Goal: Transaction & Acquisition: Purchase product/service

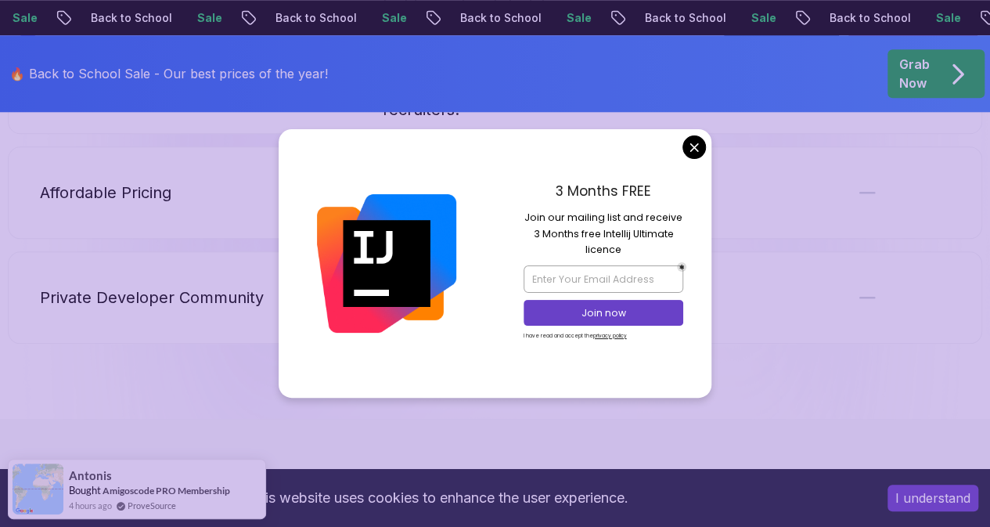
scroll to position [3740, 0]
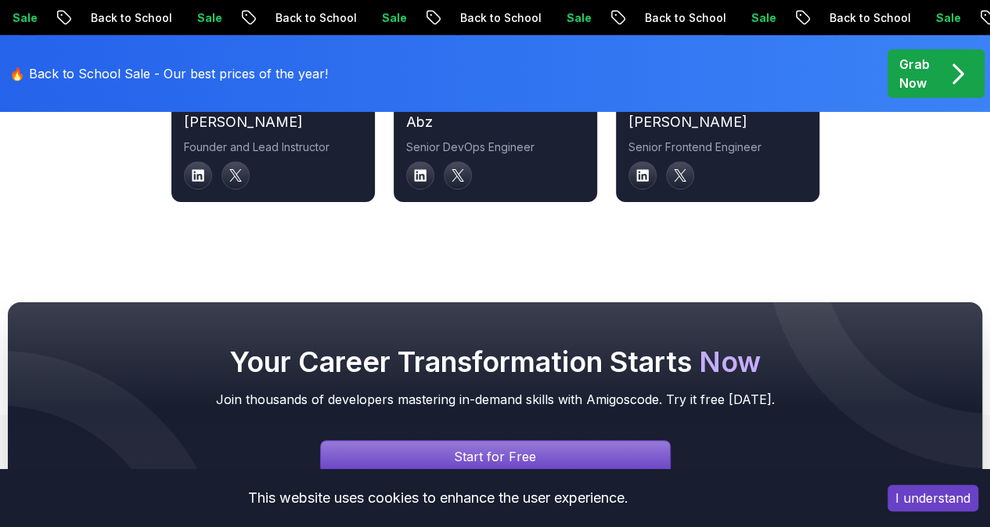
scroll to position [5647, 0]
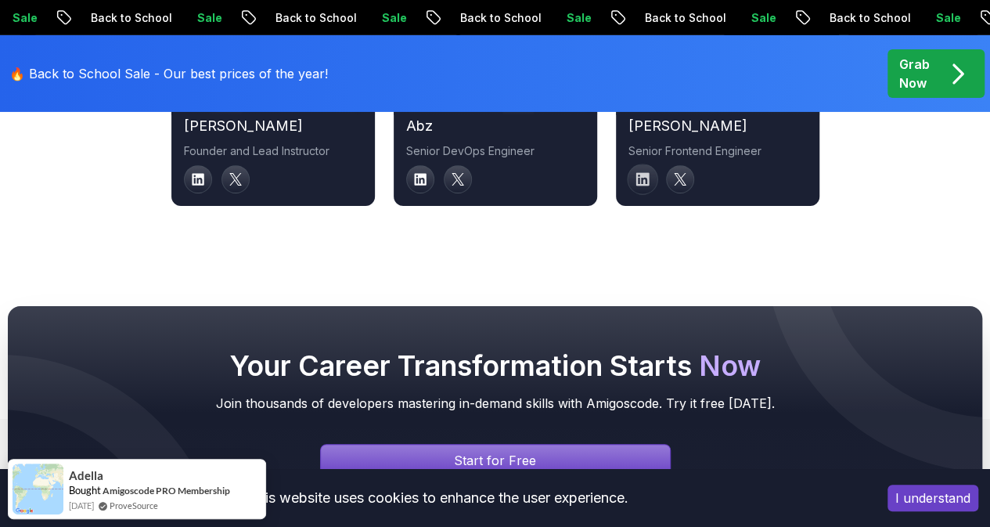
click at [648, 173] on icon at bounding box center [641, 179] width 13 height 13
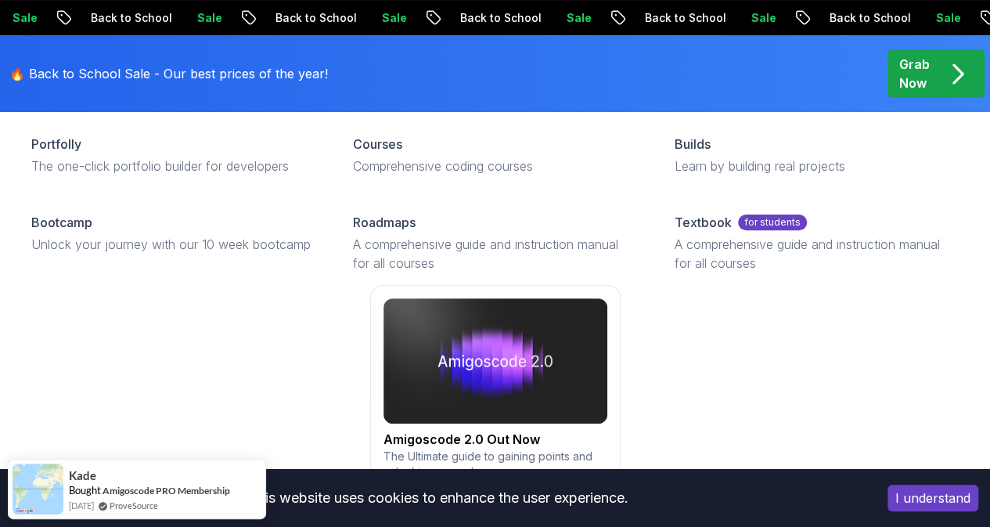
scroll to position [0, 0]
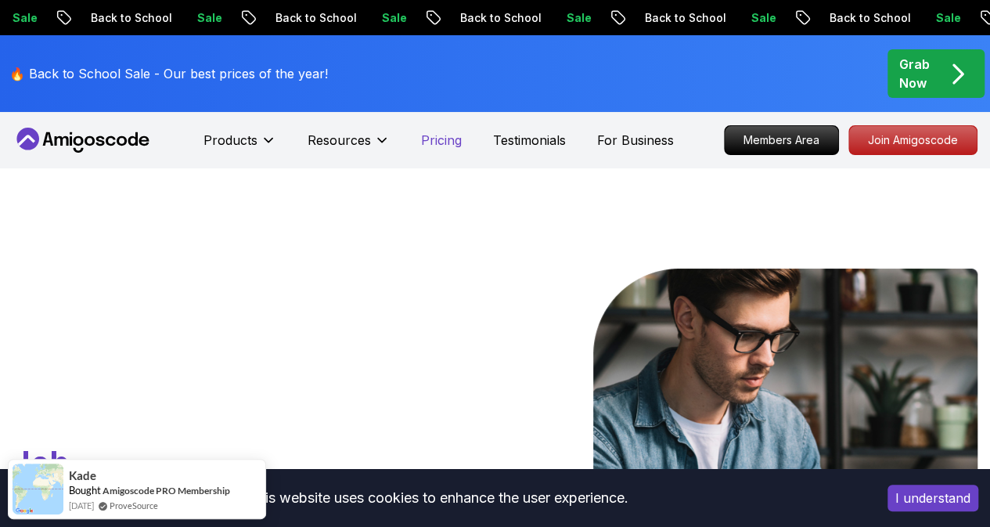
click at [435, 141] on p "Pricing" at bounding box center [441, 140] width 41 height 19
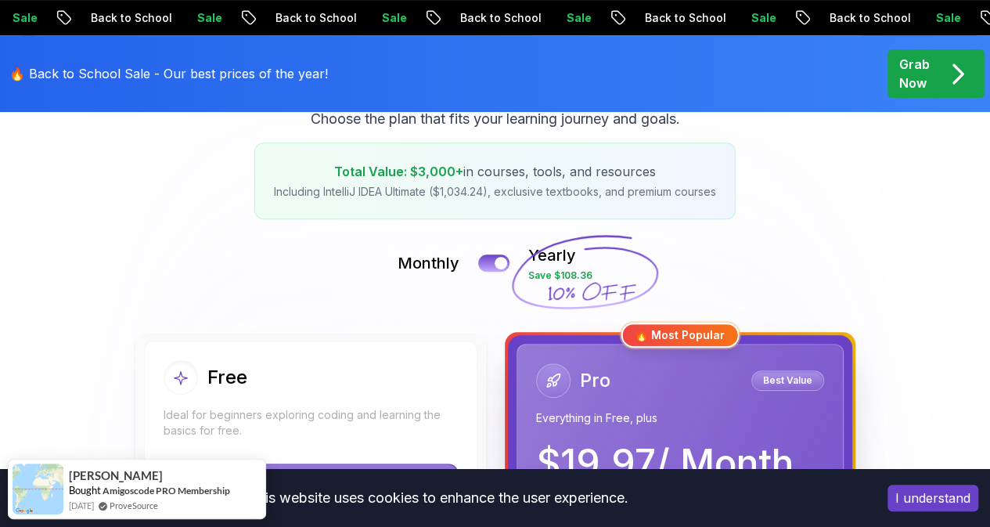
scroll to position [239, 0]
click at [491, 262] on button at bounding box center [493, 263] width 33 height 18
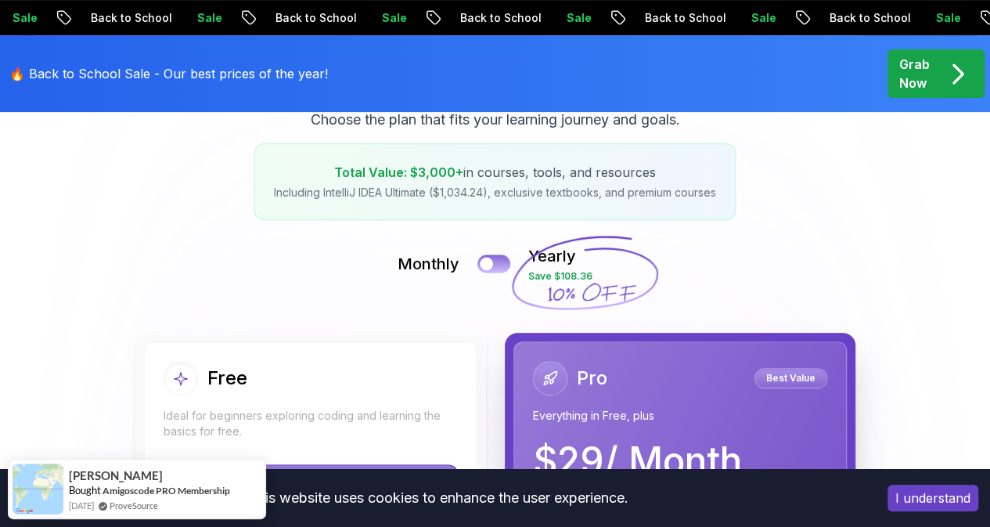
click at [491, 262] on div at bounding box center [486, 263] width 13 height 13
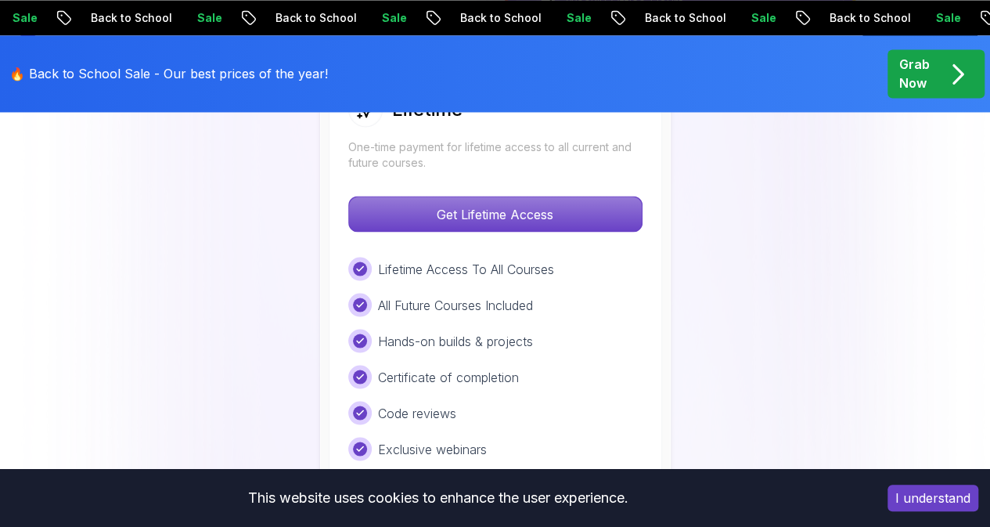
scroll to position [1274, 0]
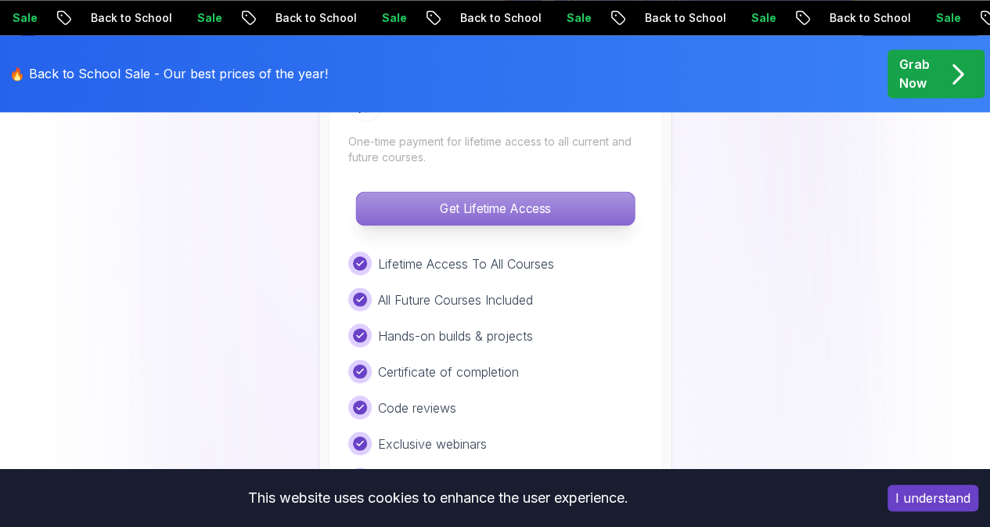
click at [491, 201] on p "Get Lifetime Access" at bounding box center [495, 208] width 278 height 33
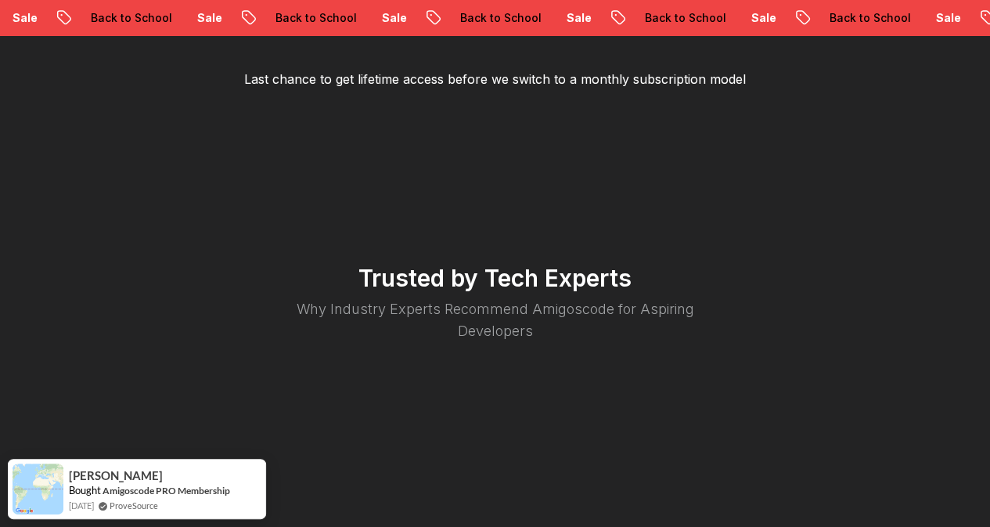
scroll to position [2818, 0]
